Goal: Task Accomplishment & Management: Complete application form

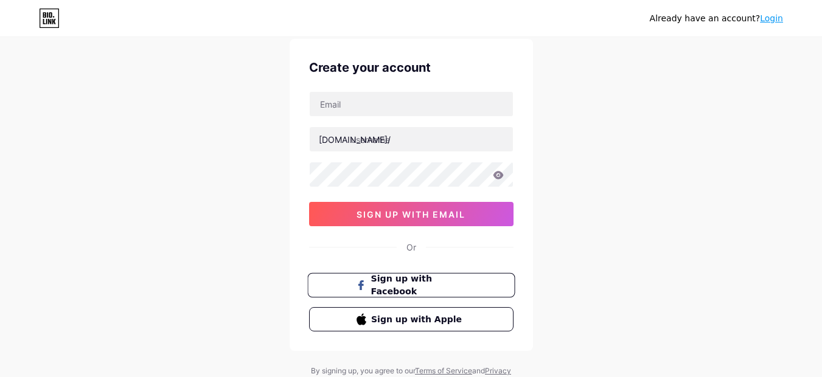
scroll to position [61, 0]
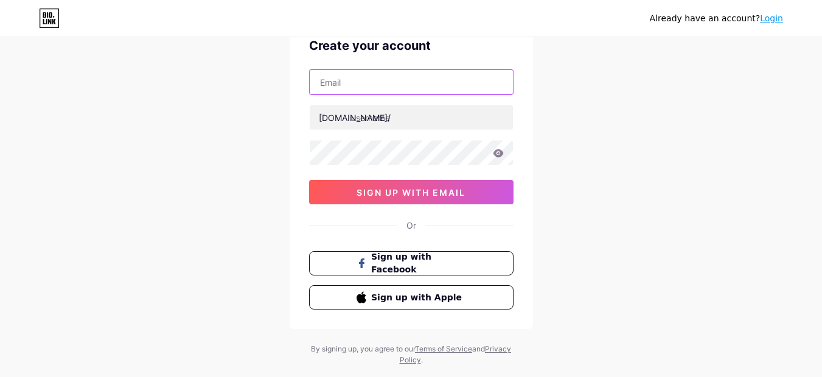
click at [360, 80] on input "text" at bounding box center [411, 82] width 203 height 24
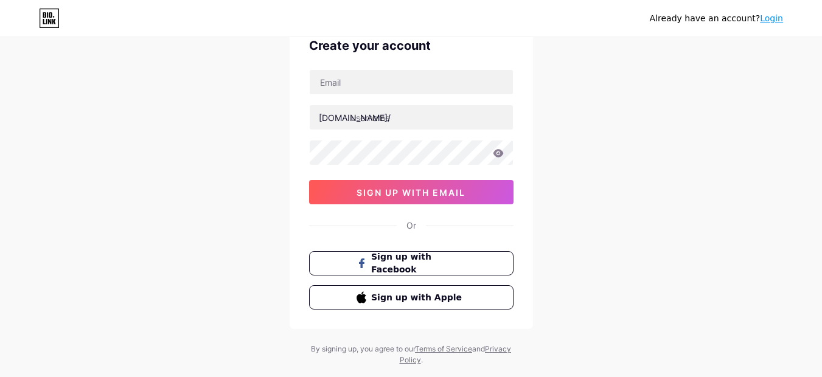
click at [618, 196] on div "Already have an account? Login Create your account [DOMAIN_NAME]/ sign up with …" at bounding box center [411, 172] width 822 height 466
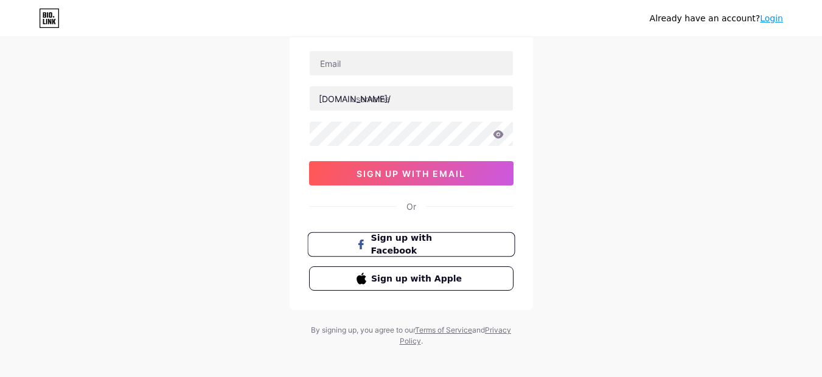
scroll to position [88, 0]
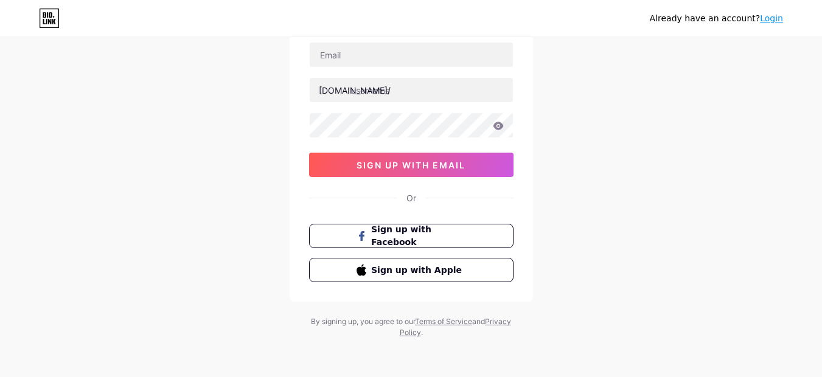
click at [369, 72] on div "[DOMAIN_NAME]/ sign up with email" at bounding box center [411, 109] width 205 height 135
click at [374, 67] on div at bounding box center [411, 55] width 205 height 26
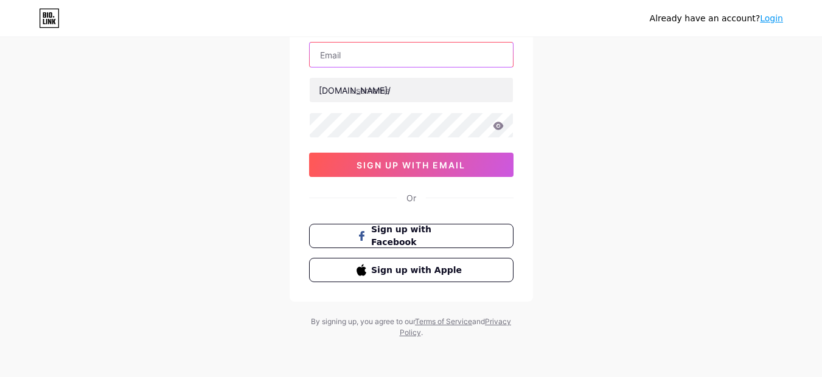
click at [382, 63] on input "text" at bounding box center [411, 55] width 203 height 24
type input "[EMAIL_ADDRESS][DOMAIN_NAME]"
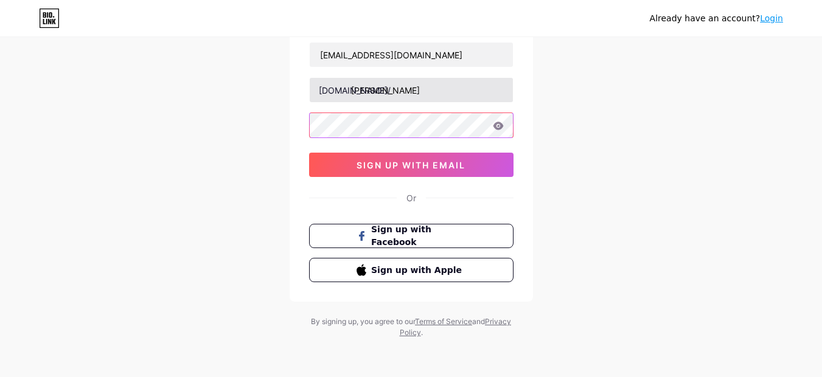
type input "[PERSON_NAME]"
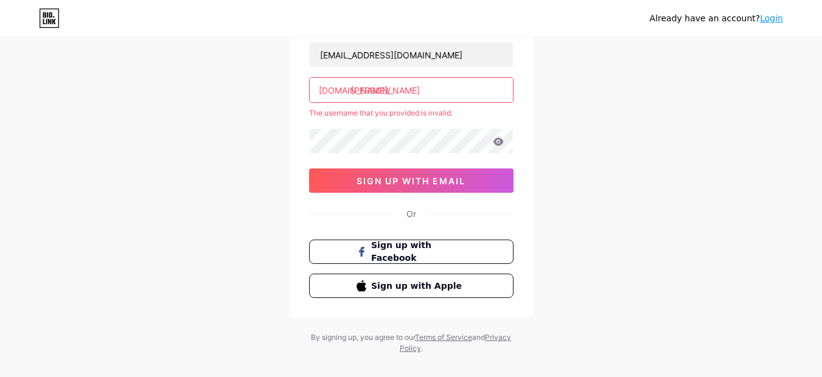
drag, startPoint x: 425, startPoint y: 96, endPoint x: 354, endPoint y: 91, distance: 71.3
click at [354, 91] on input "[PERSON_NAME]" at bounding box center [411, 90] width 203 height 24
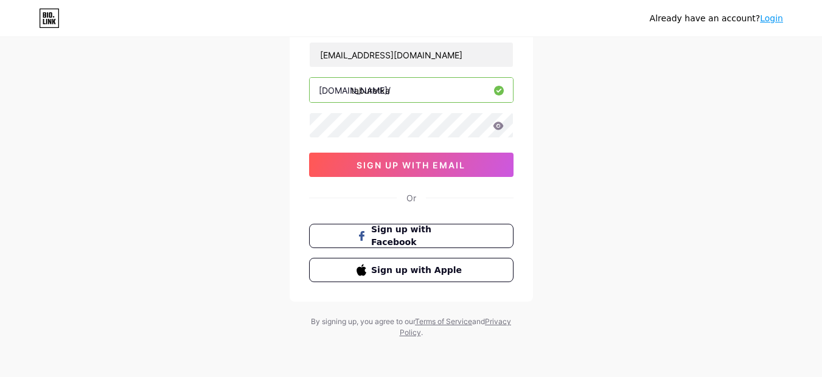
type input "taburetka"
click at [425, 138] on div "[EMAIL_ADDRESS][DOMAIN_NAME] [DOMAIN_NAME]/ taburetka 0cAFcWeA4E0FN3z4k3d9Tji8B…" at bounding box center [411, 109] width 205 height 135
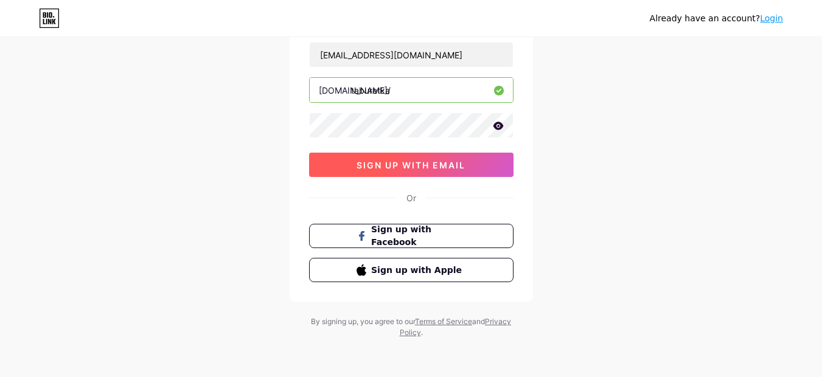
click at [419, 159] on button "sign up with email" at bounding box center [411, 165] width 205 height 24
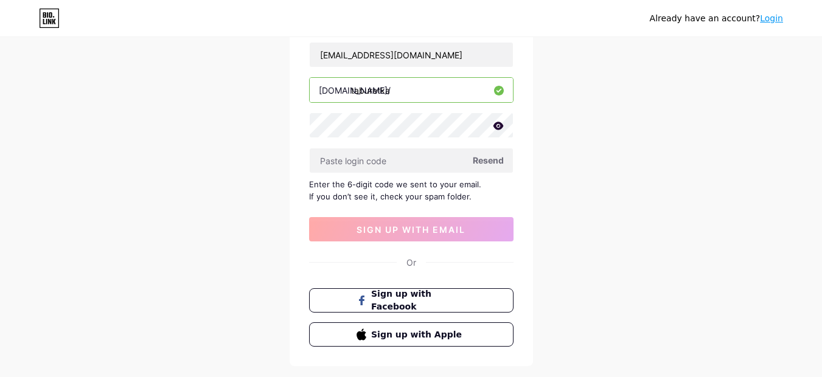
click at [404, 173] on div "[EMAIL_ADDRESS][DOMAIN_NAME] [DOMAIN_NAME]/ taburetka Resend Enter the 6-digit …" at bounding box center [411, 142] width 205 height 200
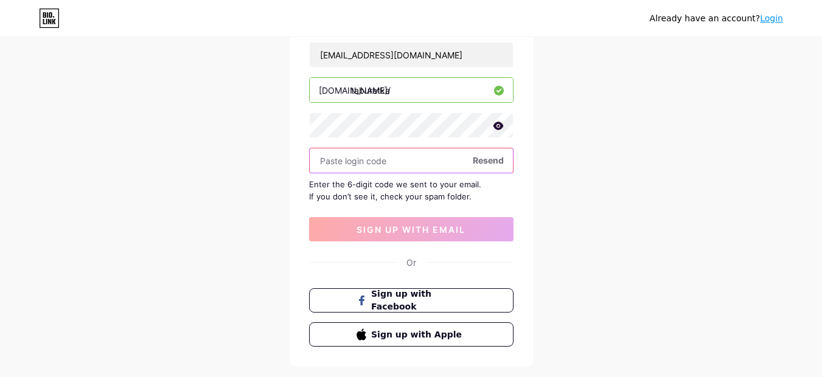
click at [376, 156] on input "text" at bounding box center [411, 161] width 203 height 24
paste input "578583"
click at [365, 162] on input "578583" at bounding box center [411, 161] width 203 height 24
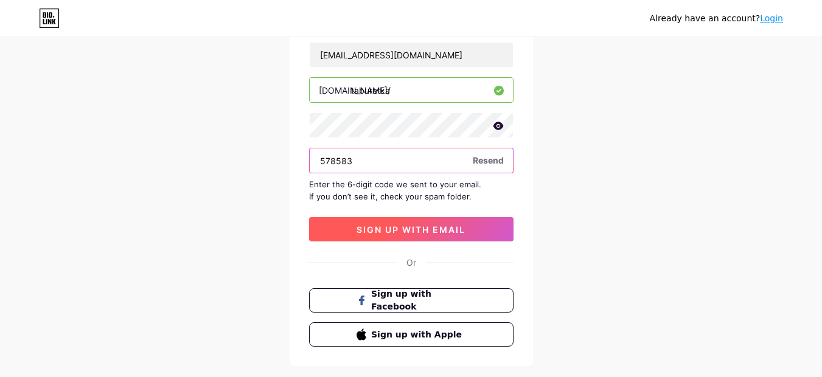
type input "578583"
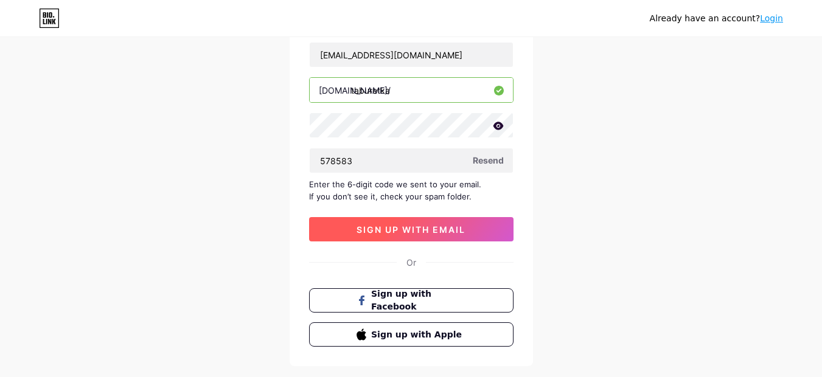
click at [408, 231] on span "sign up with email" at bounding box center [411, 230] width 109 height 10
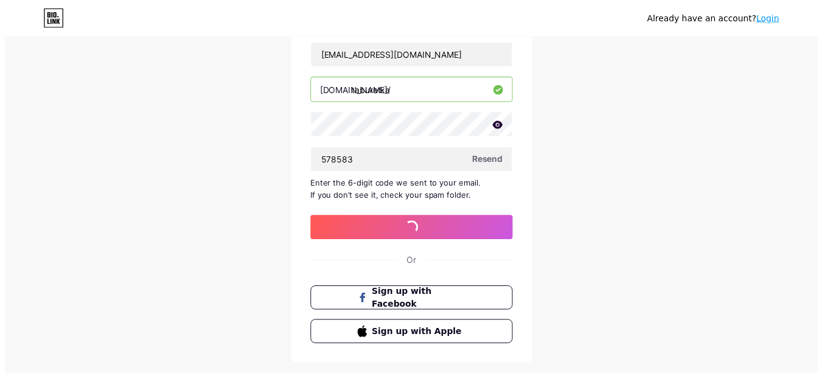
scroll to position [0, 0]
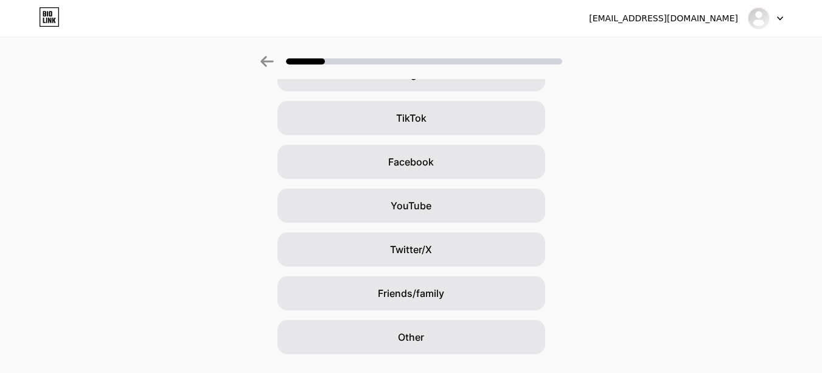
scroll to position [152, 0]
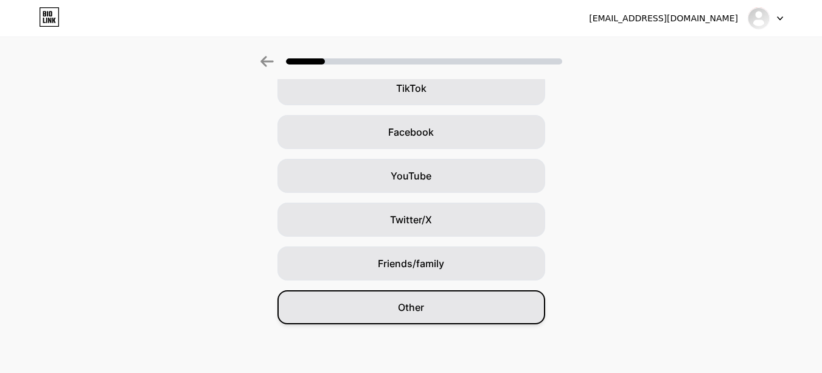
click at [450, 304] on div "Other" at bounding box center [412, 307] width 268 height 34
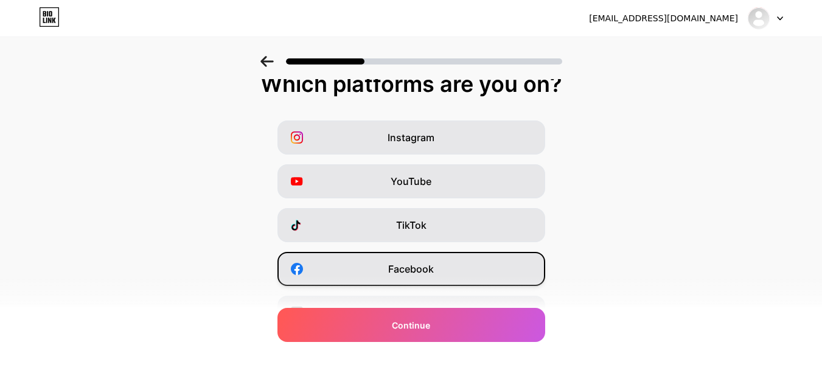
scroll to position [0, 0]
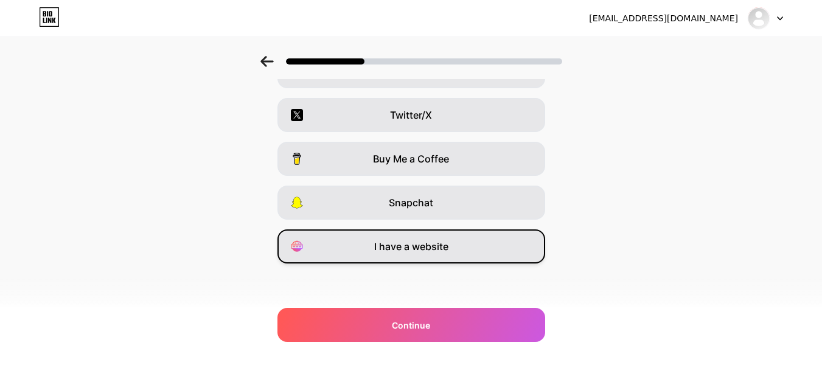
click at [431, 253] on span "I have a website" at bounding box center [411, 246] width 74 height 15
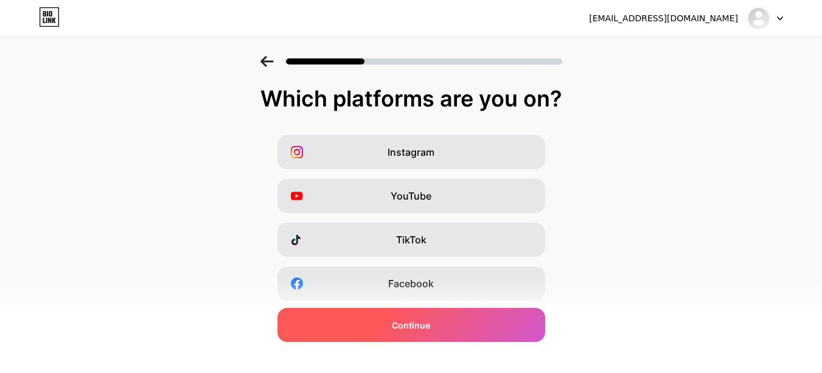
click at [439, 313] on div "Continue" at bounding box center [412, 325] width 268 height 34
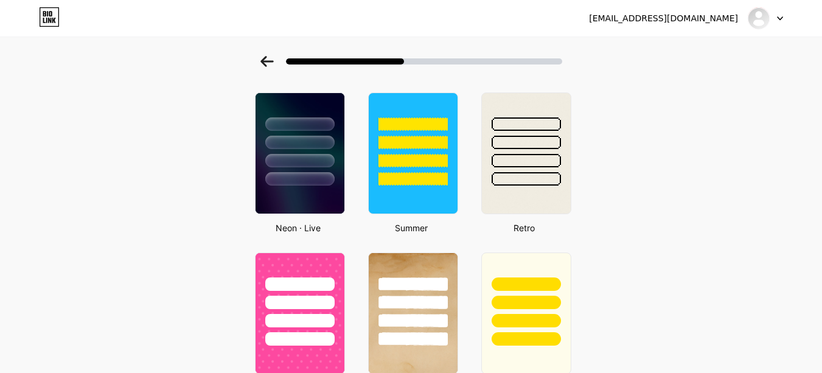
scroll to position [548, 0]
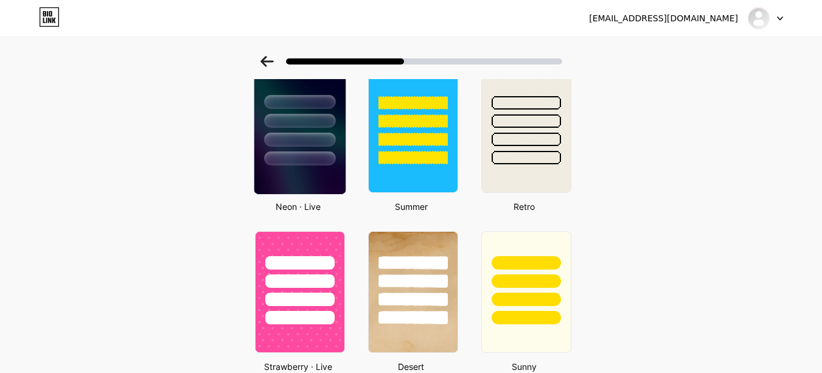
click at [297, 133] on div at bounding box center [299, 140] width 71 height 14
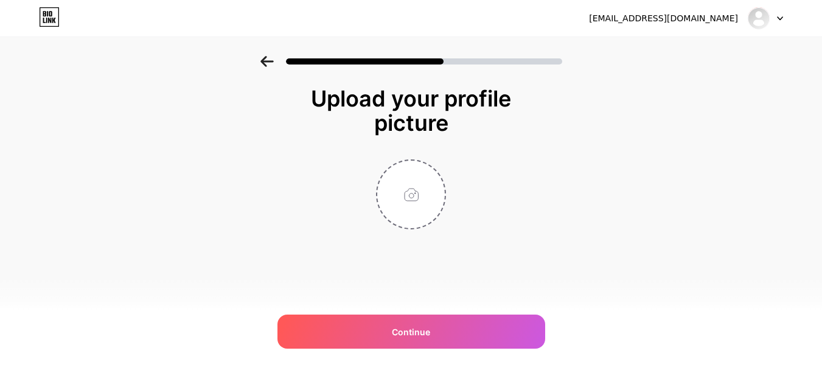
scroll to position [0, 0]
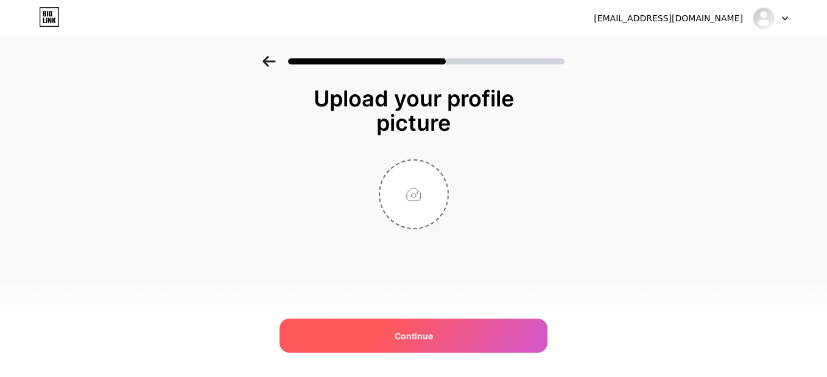
click at [441, 329] on div "Continue" at bounding box center [413, 336] width 268 height 34
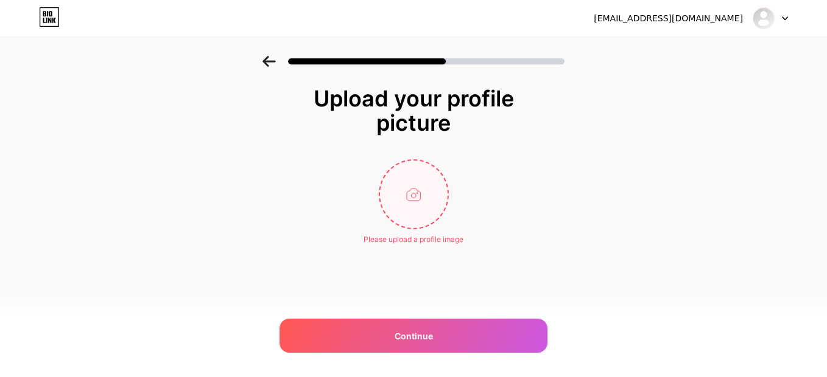
click at [425, 196] on input "file" at bounding box center [414, 195] width 68 height 68
type input "C:\fakepath\idk.jfif"
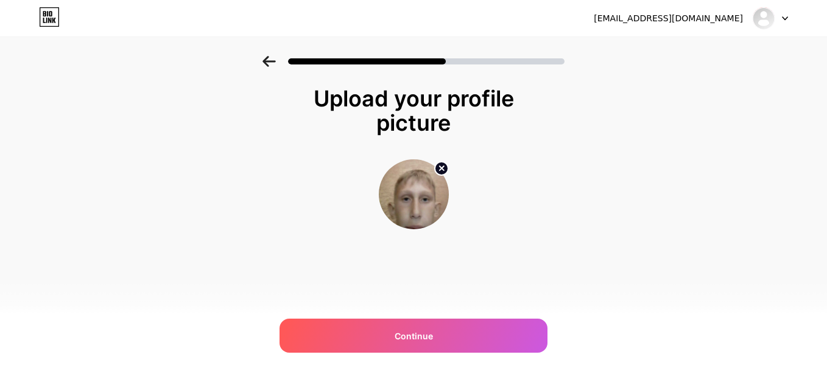
click at [440, 357] on div "[EMAIL_ADDRESS][DOMAIN_NAME] Logout Link Copied Upload your profile picture Con…" at bounding box center [413, 188] width 827 height 377
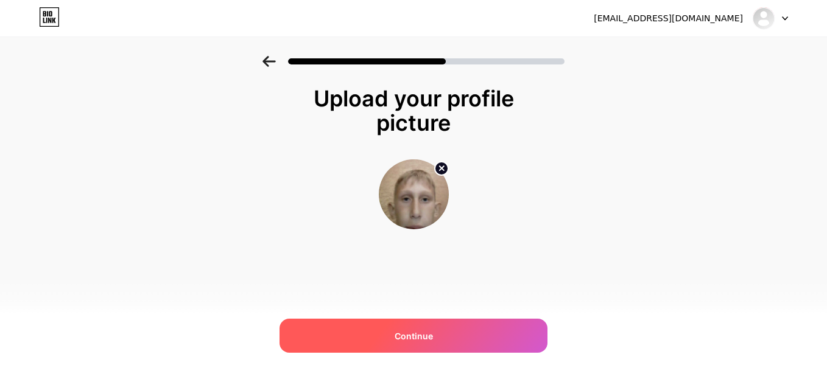
click at [440, 339] on div "Continue" at bounding box center [413, 336] width 268 height 34
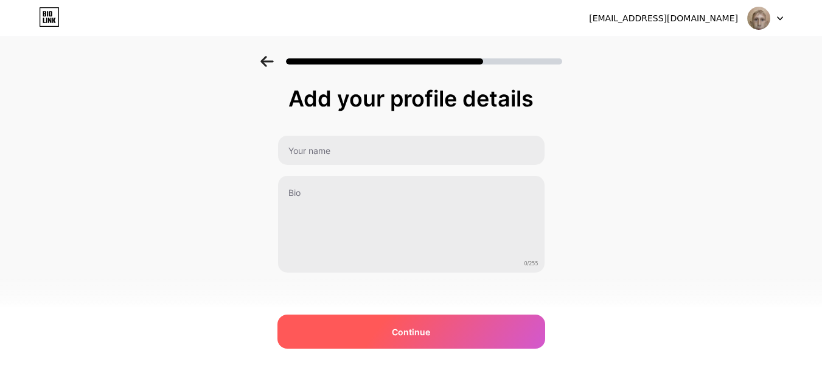
drag, startPoint x: 434, startPoint y: 299, endPoint x: 435, endPoint y: 316, distance: 17.1
click at [435, 303] on div "Add your profile details 0/255 Continue Error" at bounding box center [412, 210] width 268 height 248
click at [435, 320] on div "Continue" at bounding box center [412, 332] width 268 height 34
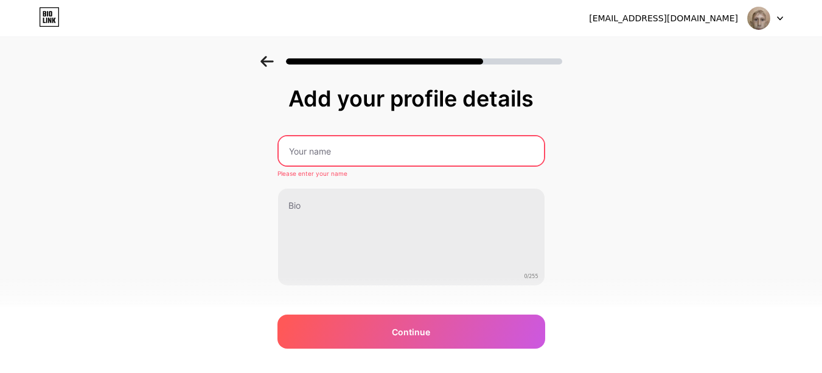
click at [379, 147] on input "text" at bounding box center [411, 150] width 265 height 29
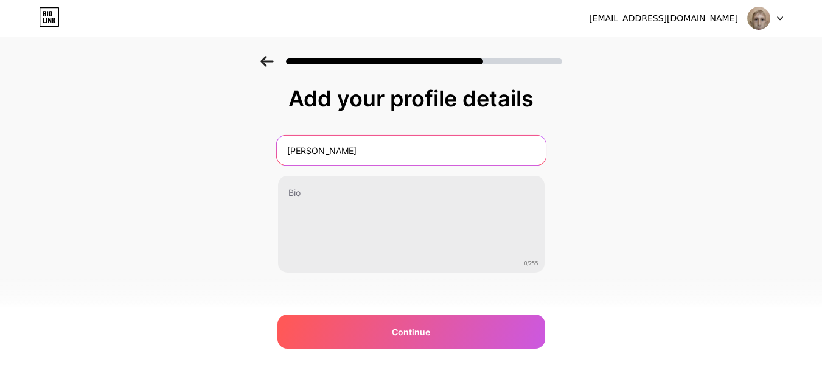
type input "[PERSON_NAME]"
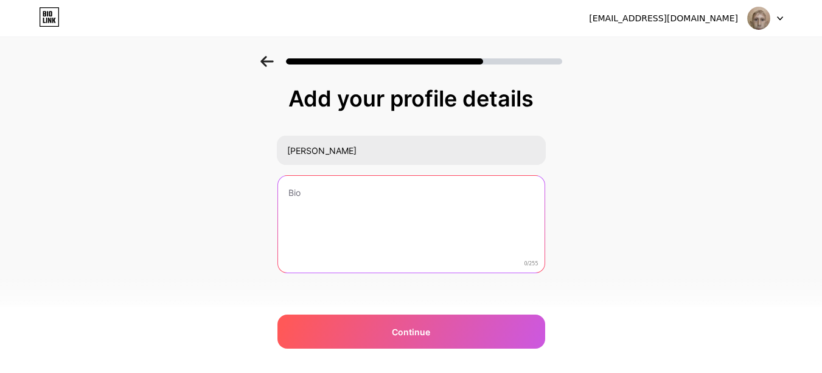
click at [399, 191] on textarea at bounding box center [411, 225] width 267 height 98
type textarea "Пытаюсь чему-то научиться в кодинге..."
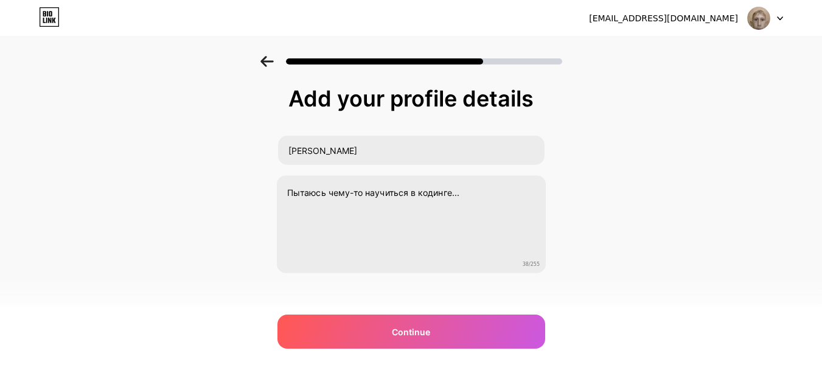
click at [453, 352] on div "[EMAIL_ADDRESS][DOMAIN_NAME] Logout Link Copied Add your profile details [PERSO…" at bounding box center [411, 191] width 822 height 383
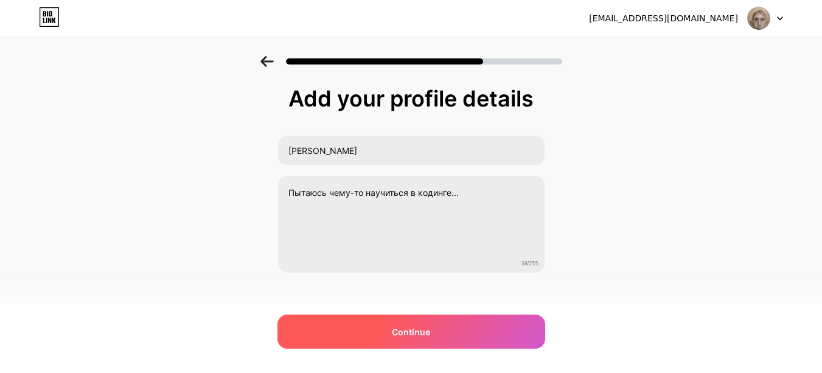
click at [459, 341] on div "Continue" at bounding box center [412, 332] width 268 height 34
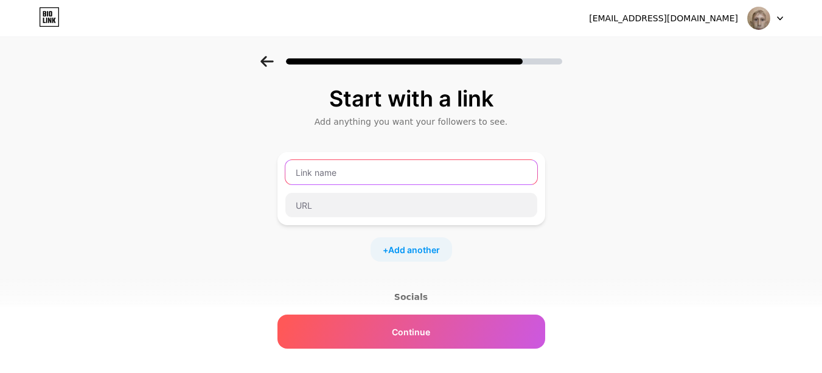
click at [399, 175] on input "text" at bounding box center [411, 172] width 252 height 24
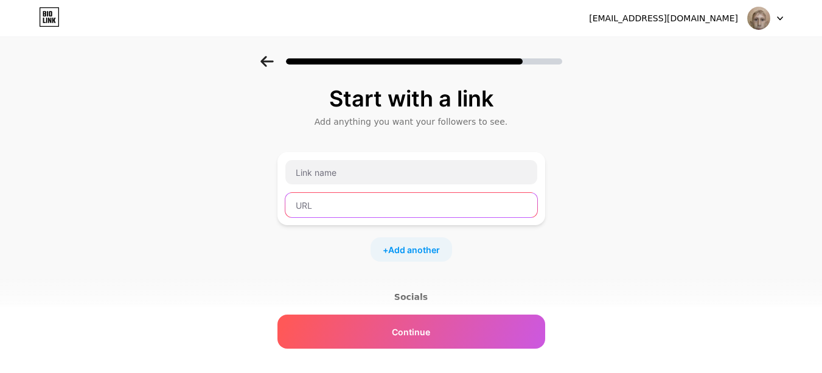
click at [359, 196] on input "text" at bounding box center [411, 205] width 252 height 24
click at [387, 117] on div "Add anything you want your followers to see." at bounding box center [412, 122] width 256 height 12
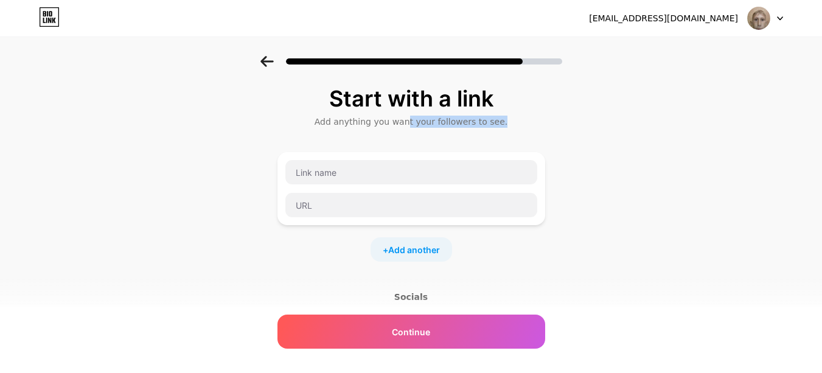
drag, startPoint x: 512, startPoint y: 121, endPoint x: 408, endPoint y: 113, distance: 104.4
click at [411, 113] on div "Start with a link Add anything you want your followers to see." at bounding box center [412, 106] width 268 height 41
click at [408, 113] on div "Start with a link Add anything you want your followers to see." at bounding box center [412, 106] width 268 height 41
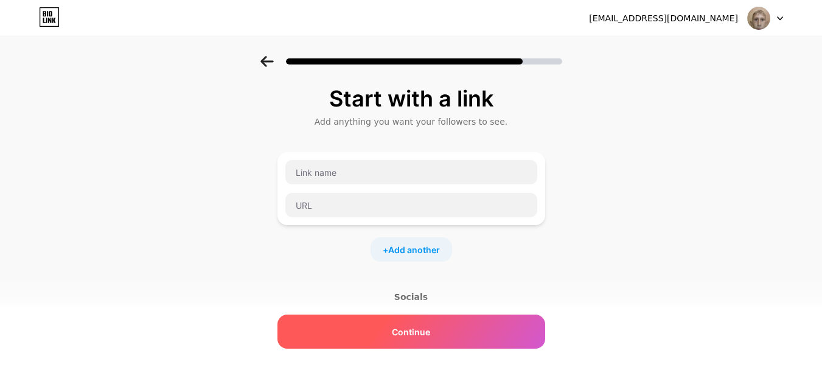
click at [430, 328] on span "Continue" at bounding box center [411, 332] width 38 height 13
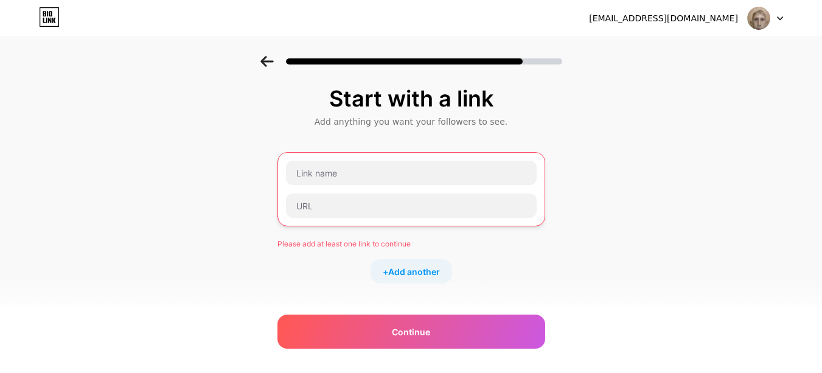
click at [383, 186] on div at bounding box center [411, 189] width 252 height 58
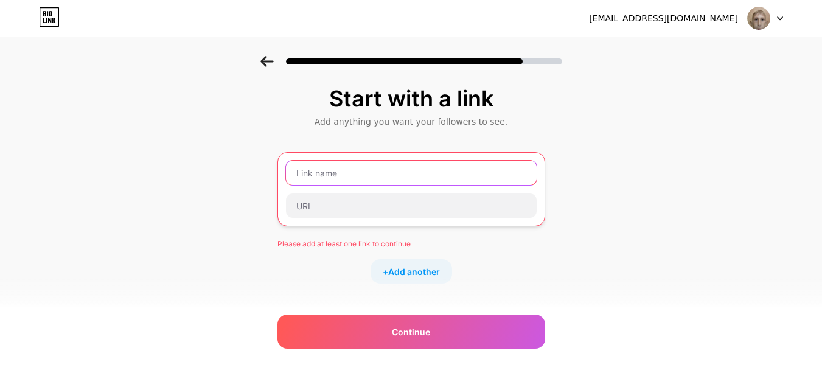
click at [369, 176] on input "text" at bounding box center [411, 173] width 251 height 24
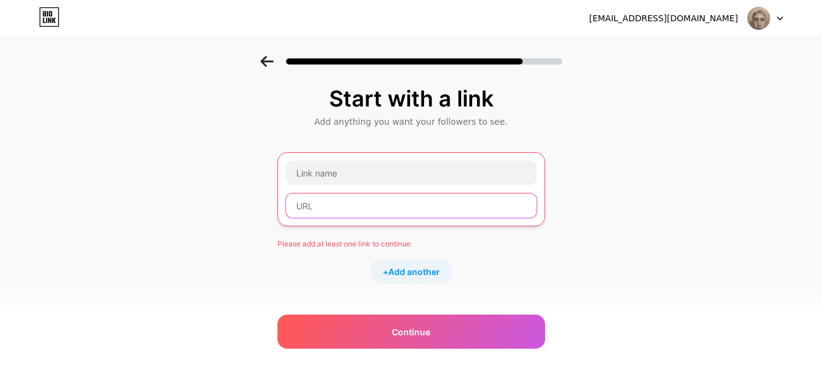
click at [373, 197] on input "text" at bounding box center [411, 206] width 251 height 24
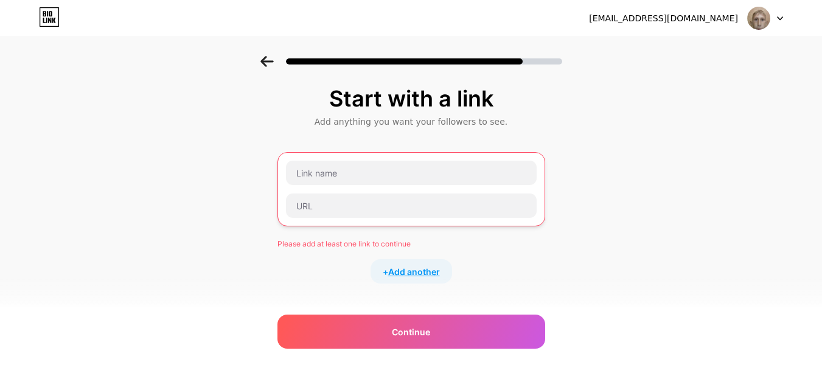
click at [419, 266] on span "Add another" at bounding box center [414, 271] width 52 height 13
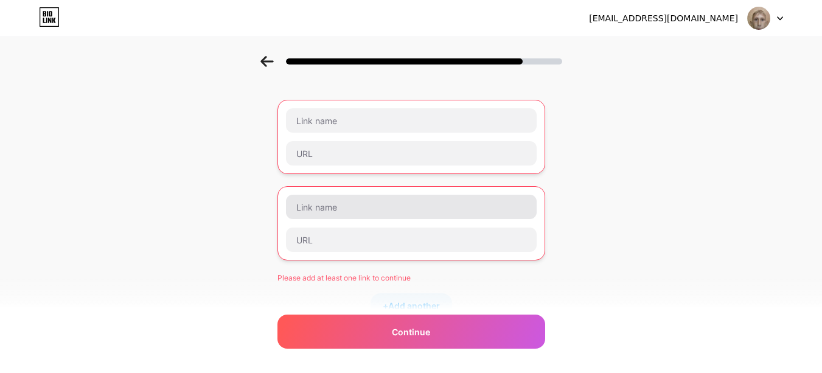
scroll to position [122, 0]
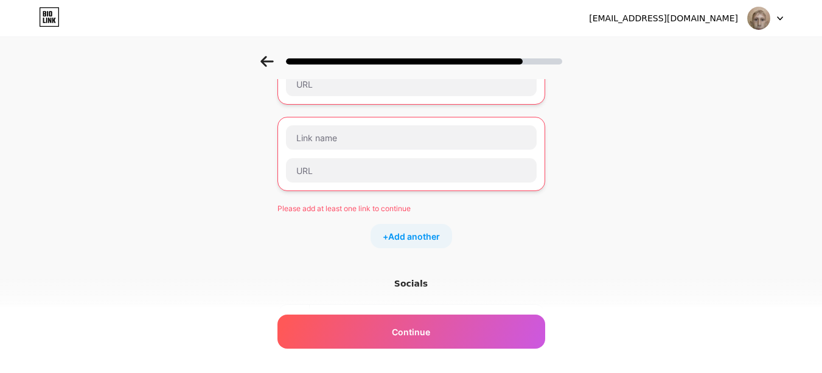
click at [420, 281] on div "Socials" at bounding box center [412, 284] width 268 height 12
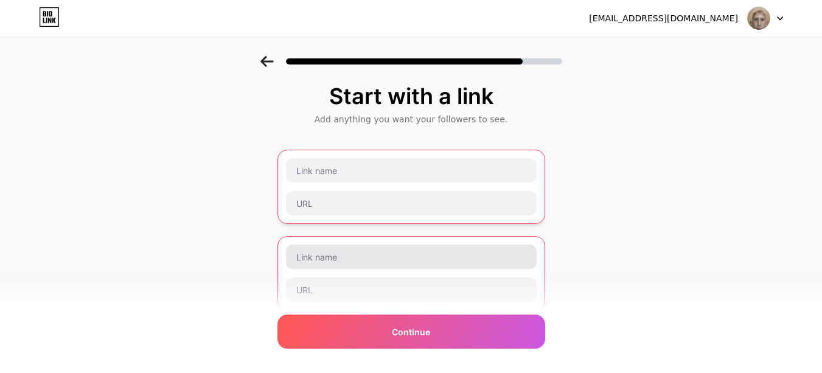
scroll to position [0, 0]
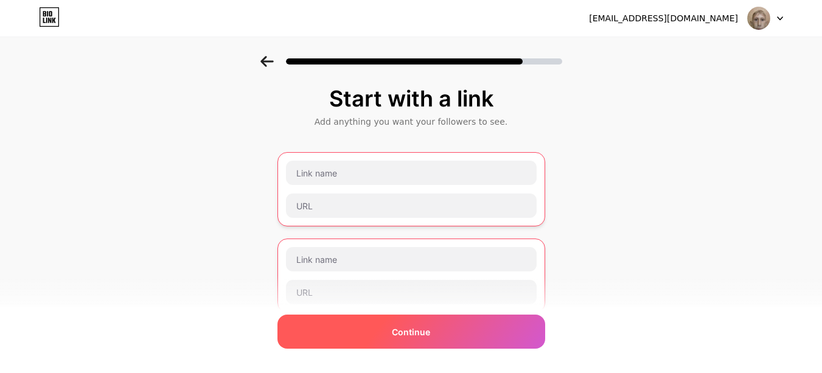
click at [406, 338] on div "Continue" at bounding box center [412, 332] width 268 height 34
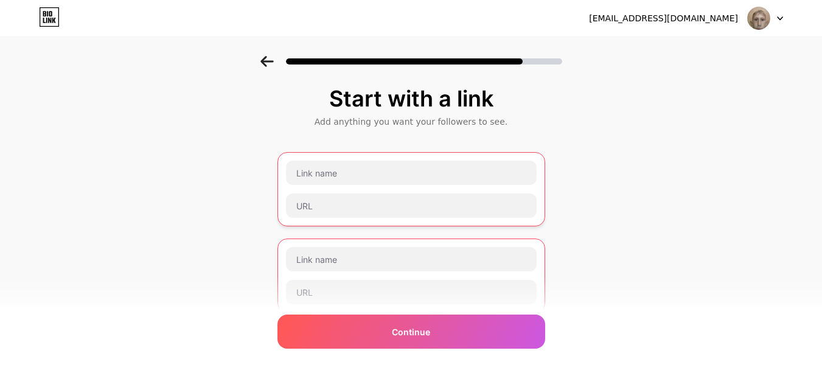
click at [259, 60] on div at bounding box center [411, 58] width 822 height 43
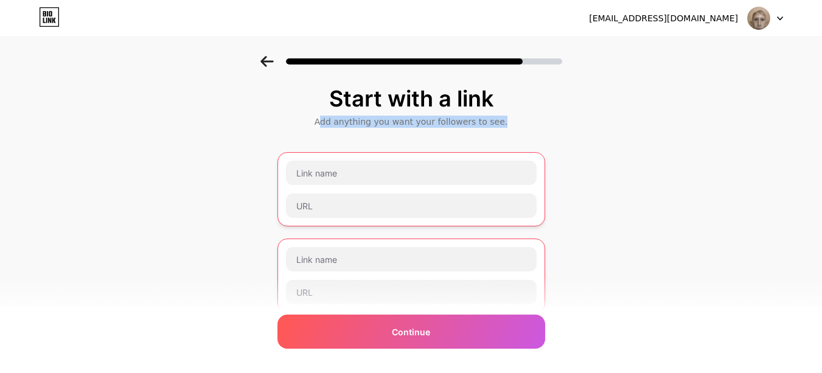
drag, startPoint x: 334, startPoint y: 112, endPoint x: 495, endPoint y: 136, distance: 163.1
click at [495, 136] on div "Start with a link Add anything you want your followers to see. Please add at le…" at bounding box center [412, 308] width 268 height 445
drag, startPoint x: 495, startPoint y: 136, endPoint x: 475, endPoint y: 130, distance: 21.2
click at [475, 130] on div "Start with a link Add anything you want your followers to see. Please add at le…" at bounding box center [412, 308] width 268 height 445
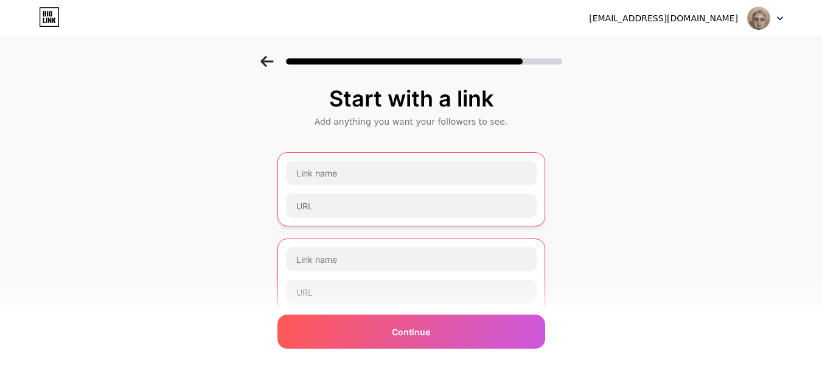
click at [472, 128] on div "Start with a link Add anything you want your followers to see. Please add at le…" at bounding box center [412, 308] width 268 height 445
drag, startPoint x: 472, startPoint y: 128, endPoint x: 453, endPoint y: 120, distance: 20.5
click at [453, 120] on div "Add anything you want your followers to see." at bounding box center [412, 122] width 256 height 12
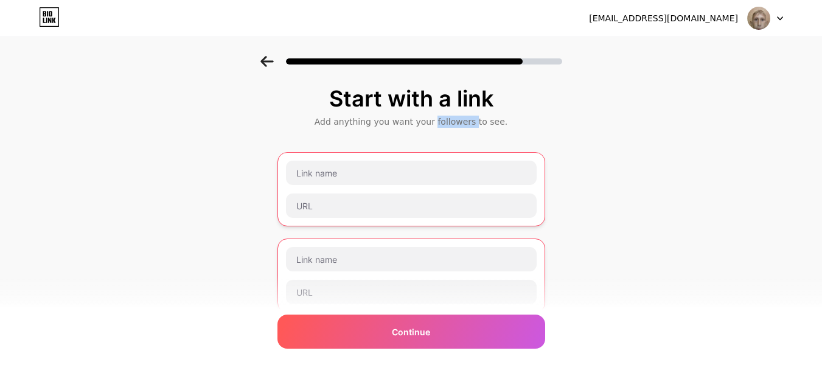
click at [453, 120] on div "Add anything you want your followers to see." at bounding box center [412, 122] width 256 height 12
copy div "Add anything you want your followers to see."
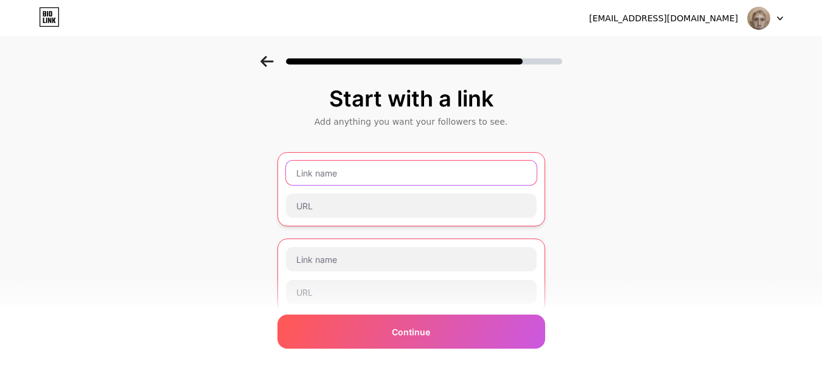
click at [370, 175] on input "text" at bounding box center [411, 173] width 251 height 24
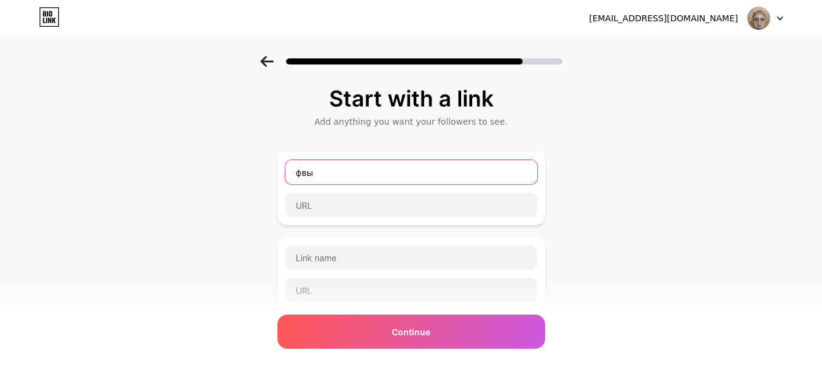
type input "фвы"
click at [397, 122] on div "Add anything you want your followers to see." at bounding box center [412, 122] width 256 height 12
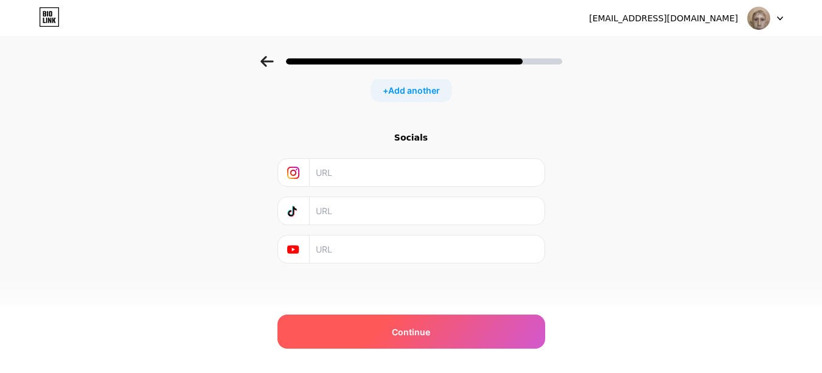
click at [401, 339] on div "Continue" at bounding box center [412, 332] width 268 height 34
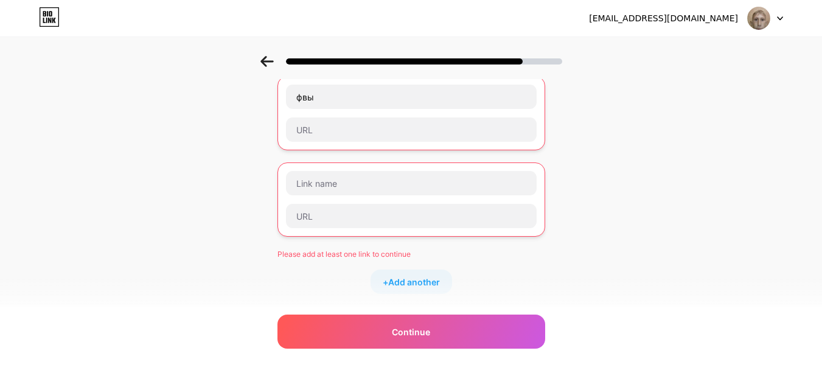
scroll to position [64, 0]
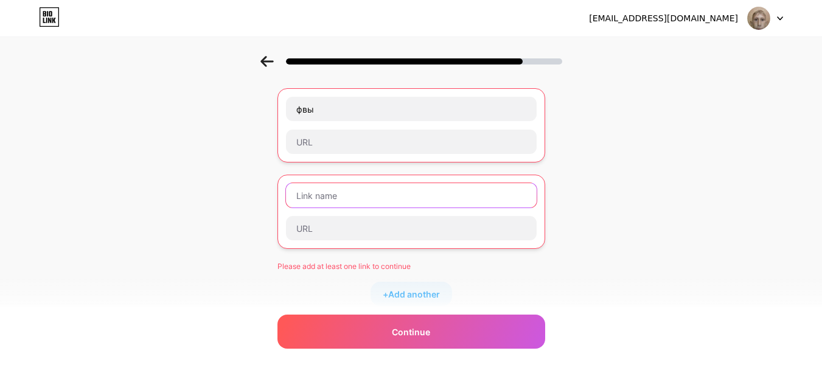
click at [348, 194] on input "text" at bounding box center [411, 195] width 251 height 24
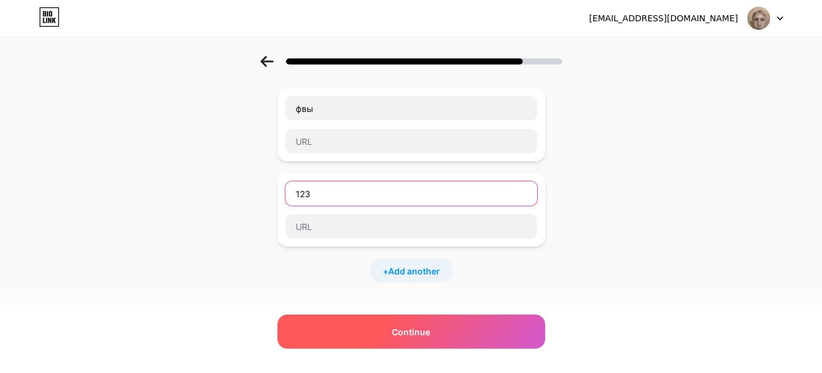
type input "123"
click at [338, 339] on div "Continue" at bounding box center [412, 332] width 268 height 34
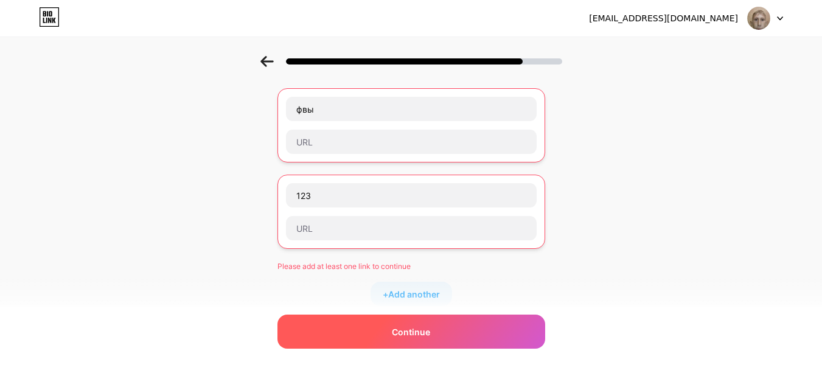
click at [338, 339] on div "Continue" at bounding box center [412, 332] width 268 height 34
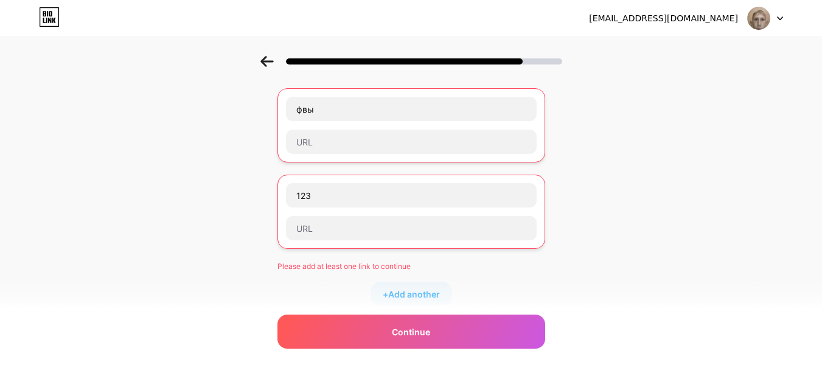
click at [271, 57] on icon at bounding box center [267, 61] width 13 height 11
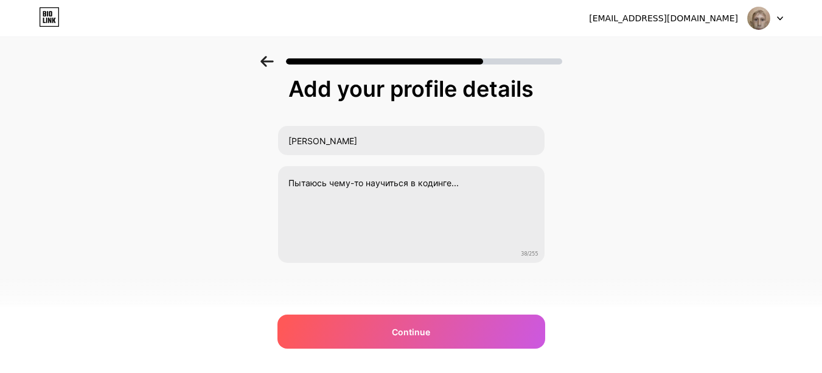
scroll to position [0, 0]
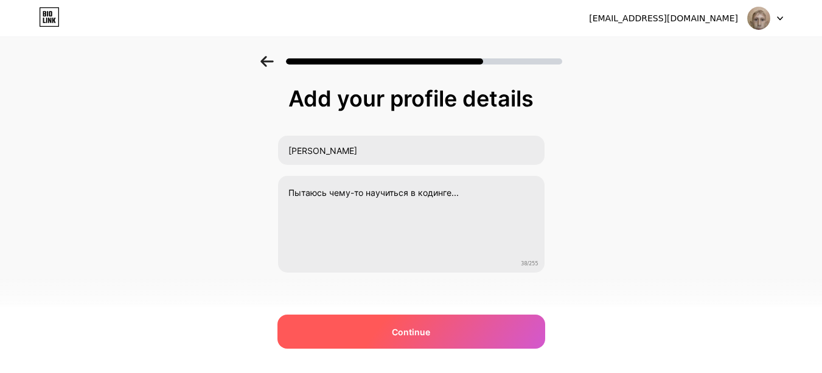
click at [373, 324] on div "Continue" at bounding box center [412, 332] width 268 height 34
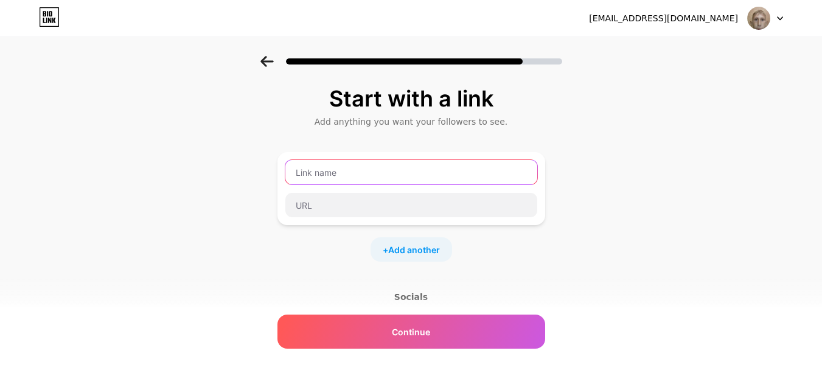
click at [345, 167] on input "text" at bounding box center [411, 172] width 252 height 24
type input "T"
type input "BOGDNA"
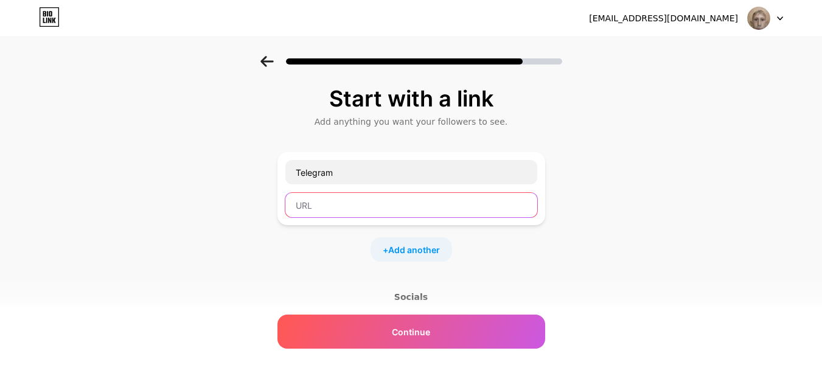
click at [380, 197] on input "text" at bounding box center [411, 205] width 252 height 24
click at [405, 184] on div "Telegram" at bounding box center [411, 172] width 253 height 26
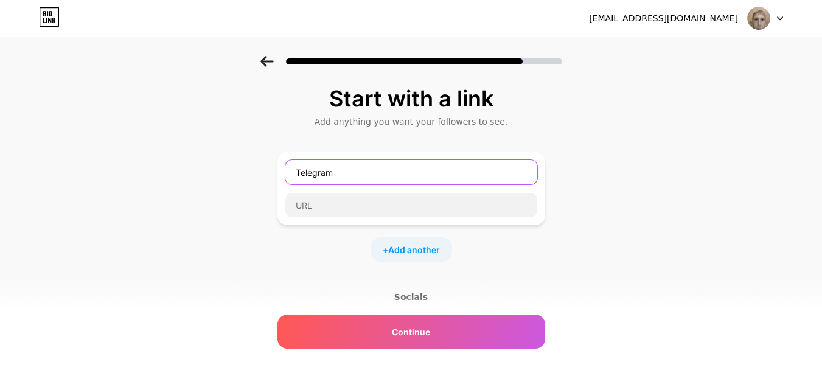
click at [398, 177] on input "Telegram" at bounding box center [411, 172] width 252 height 24
type input "Disccord"
click at [360, 192] on div at bounding box center [411, 205] width 253 height 26
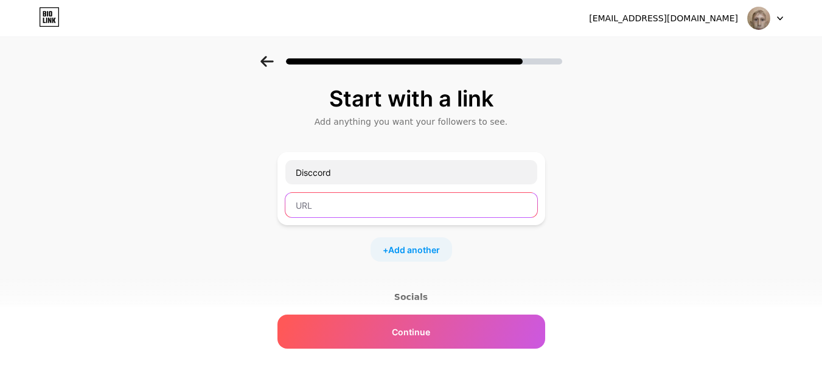
click at [360, 203] on input "text" at bounding box center [411, 205] width 252 height 24
paste input "[URL][DOMAIN_NAME]"
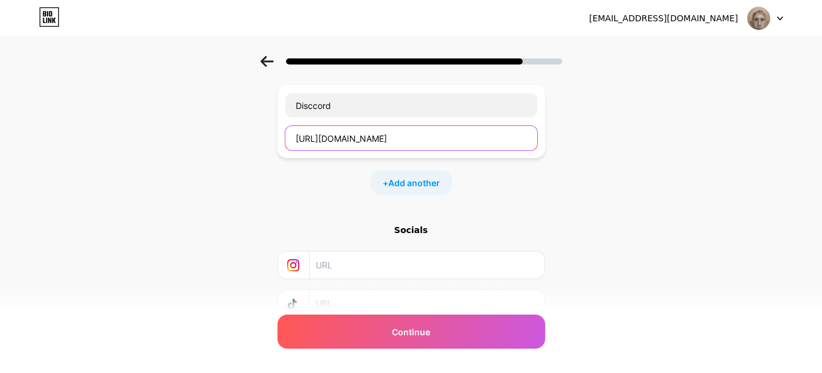
scroll to position [122, 0]
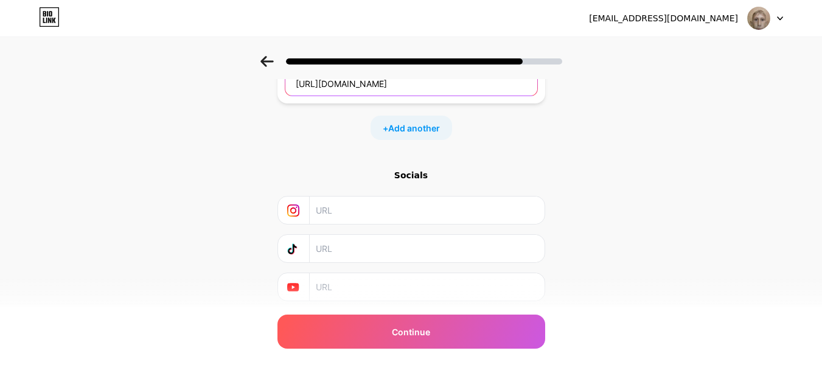
type input "[URL][DOMAIN_NAME]"
click at [597, 220] on div "Start with a link Add anything you want your followers to see. Disccord [URL][D…" at bounding box center [411, 148] width 822 height 428
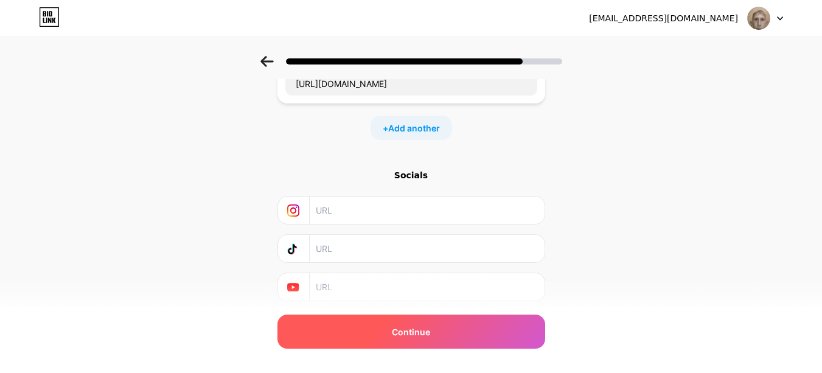
click at [489, 328] on div "Continue" at bounding box center [412, 332] width 268 height 34
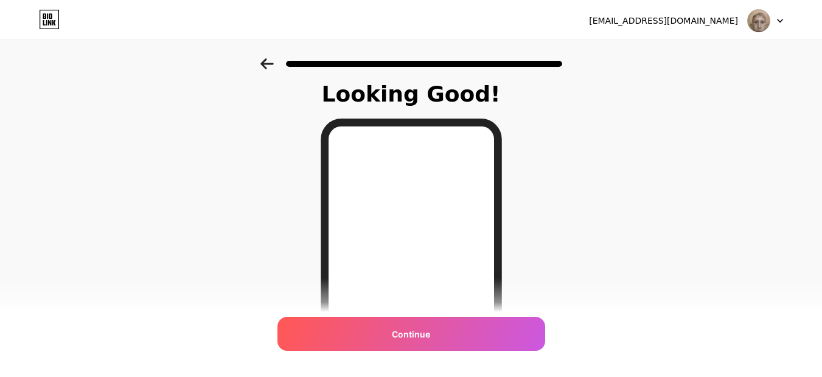
scroll to position [0, 0]
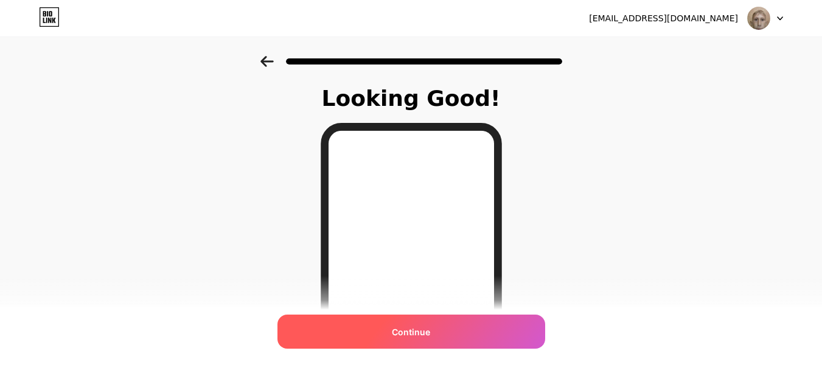
click at [379, 330] on div "Continue" at bounding box center [412, 332] width 268 height 34
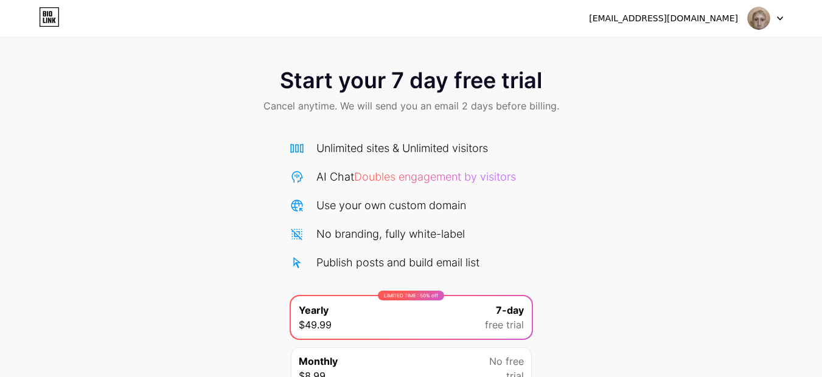
click at [746, 17] on div "[EMAIL_ADDRESS][DOMAIN_NAME]" at bounding box center [686, 18] width 194 height 22
click at [754, 22] on img at bounding box center [758, 18] width 23 height 23
click at [57, 16] on icon at bounding box center [49, 16] width 21 height 19
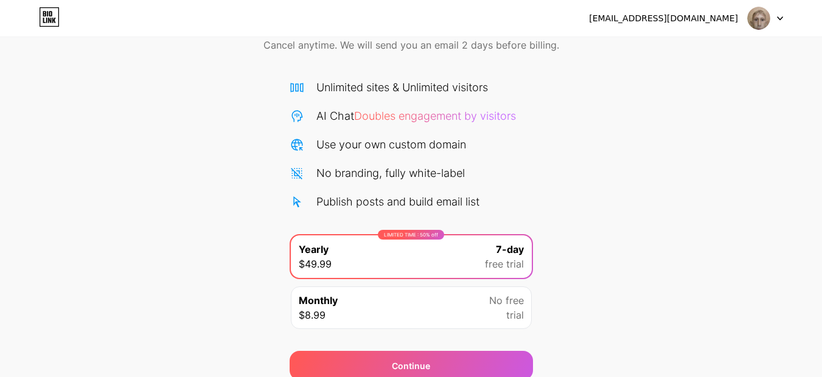
click at [392, 259] on div "LIMITED TIME : 50% off Yearly $49.99 7-day free trial" at bounding box center [411, 257] width 241 height 43
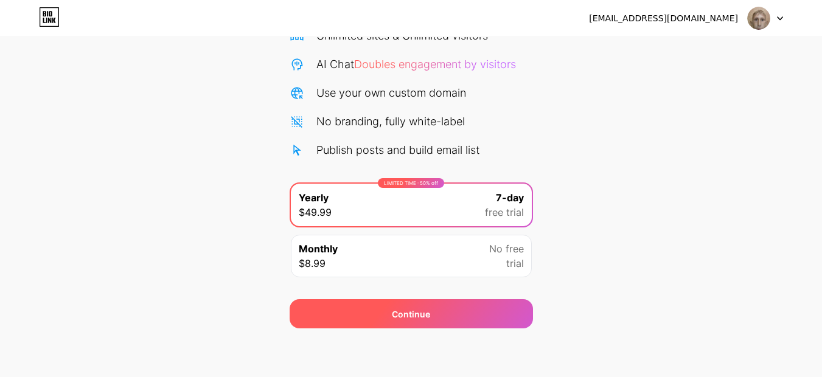
click at [411, 309] on div "Continue" at bounding box center [411, 314] width 38 height 13
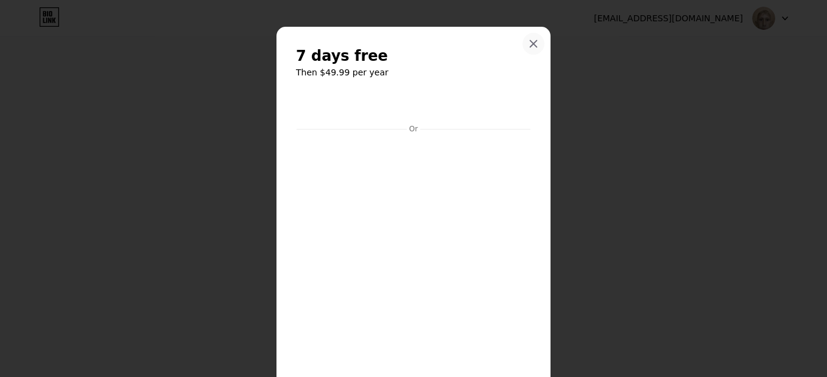
click at [531, 38] on div at bounding box center [533, 44] width 22 height 22
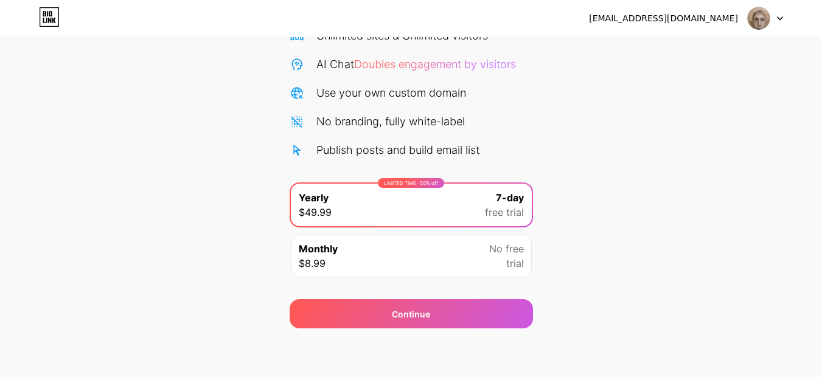
click at [731, 22] on div "[EMAIL_ADDRESS][DOMAIN_NAME]" at bounding box center [663, 18] width 149 height 13
click at [760, 21] on img at bounding box center [758, 18] width 23 height 23
click at [774, 21] on div at bounding box center [765, 18] width 35 height 22
click at [669, 44] on li "Logout" at bounding box center [707, 49] width 151 height 33
